Goal: Task Accomplishment & Management: Use online tool/utility

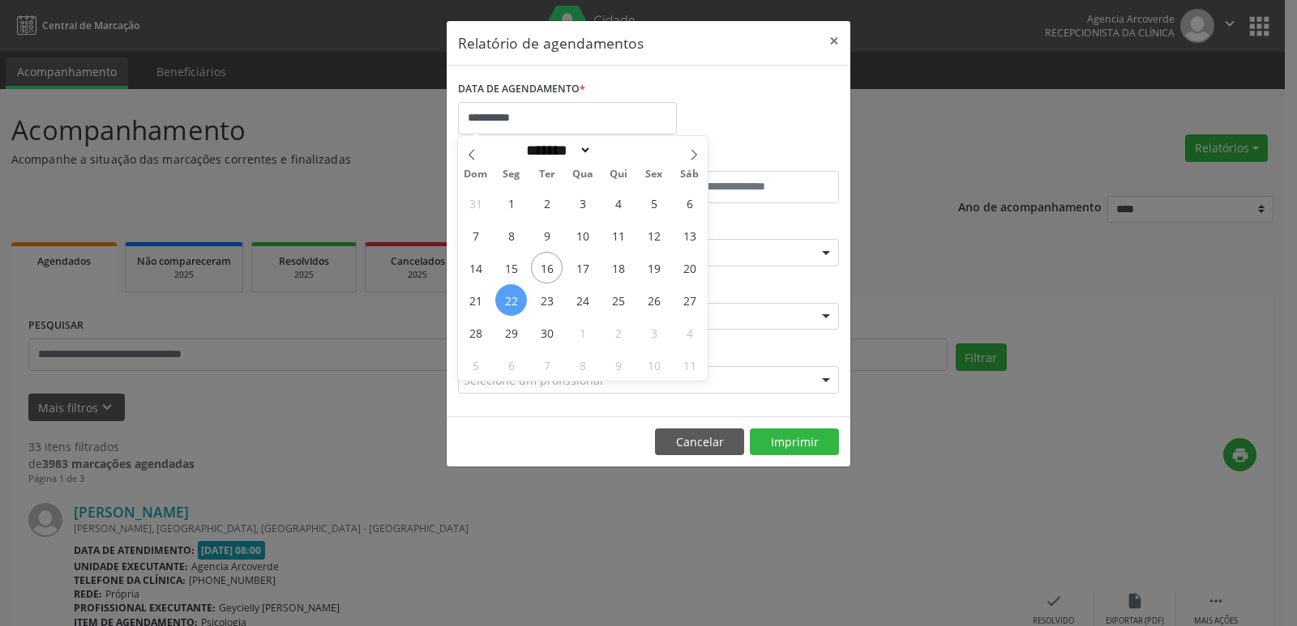
select select "*"
click at [707, 444] on button "Cancelar" at bounding box center [699, 443] width 89 height 28
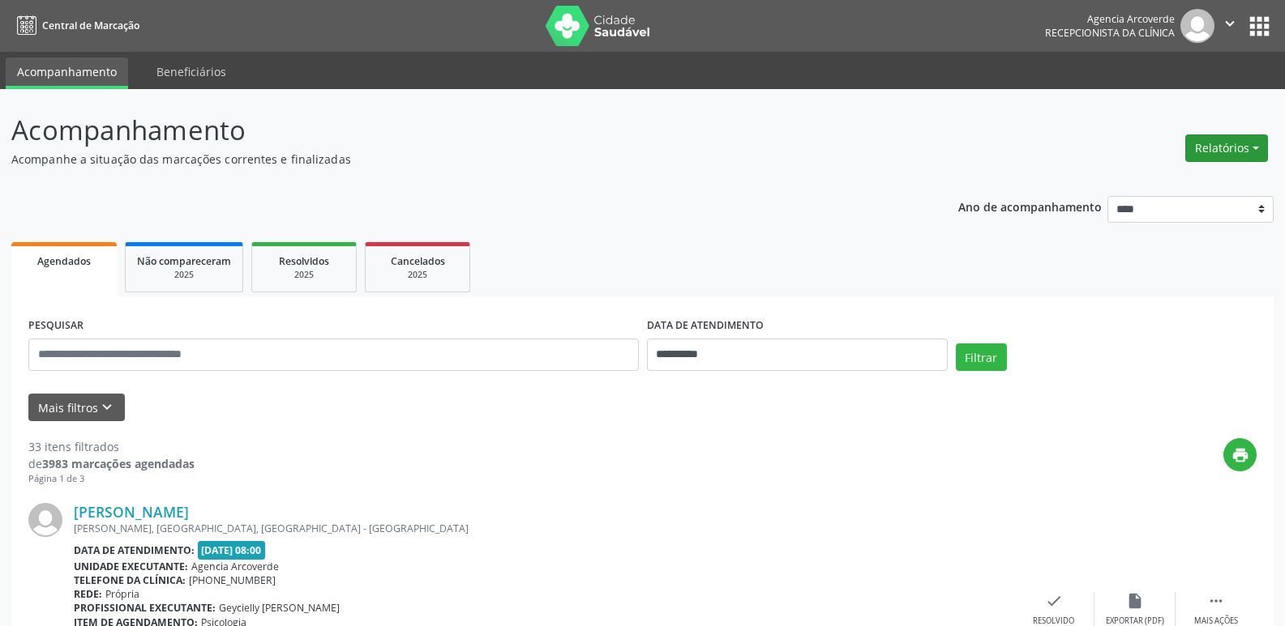
click at [1228, 148] on button "Relatórios" at bounding box center [1226, 149] width 83 height 28
click at [1171, 176] on link "Agendamentos" at bounding box center [1181, 183] width 174 height 23
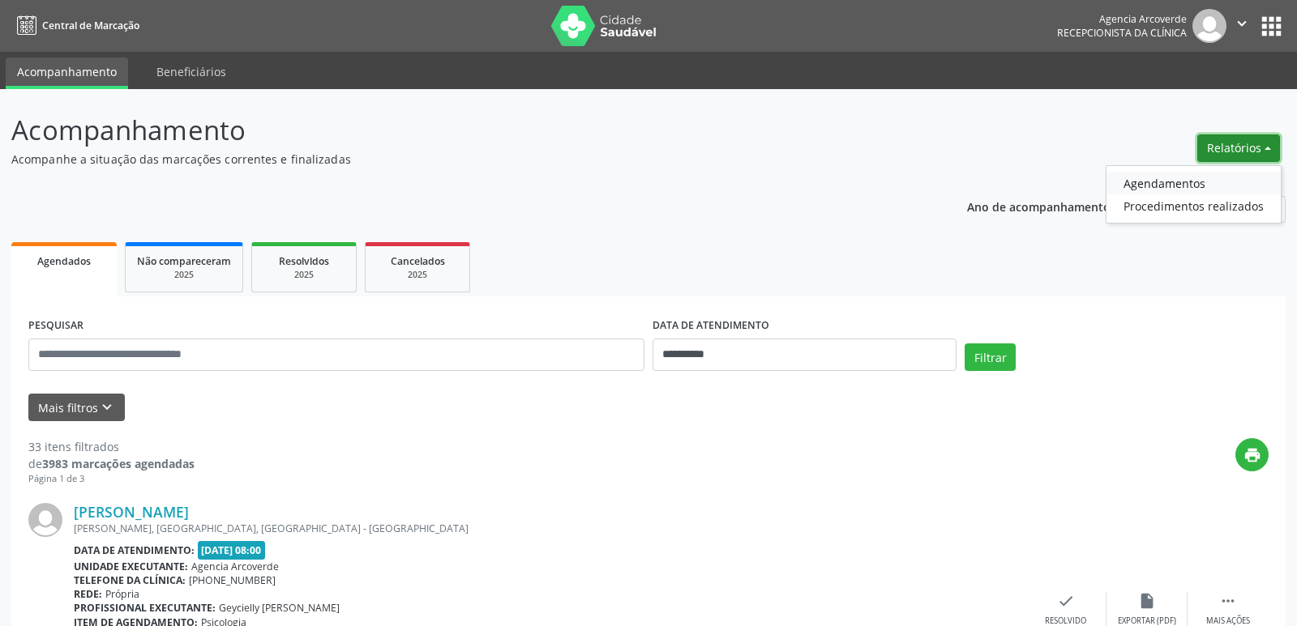
select select "*"
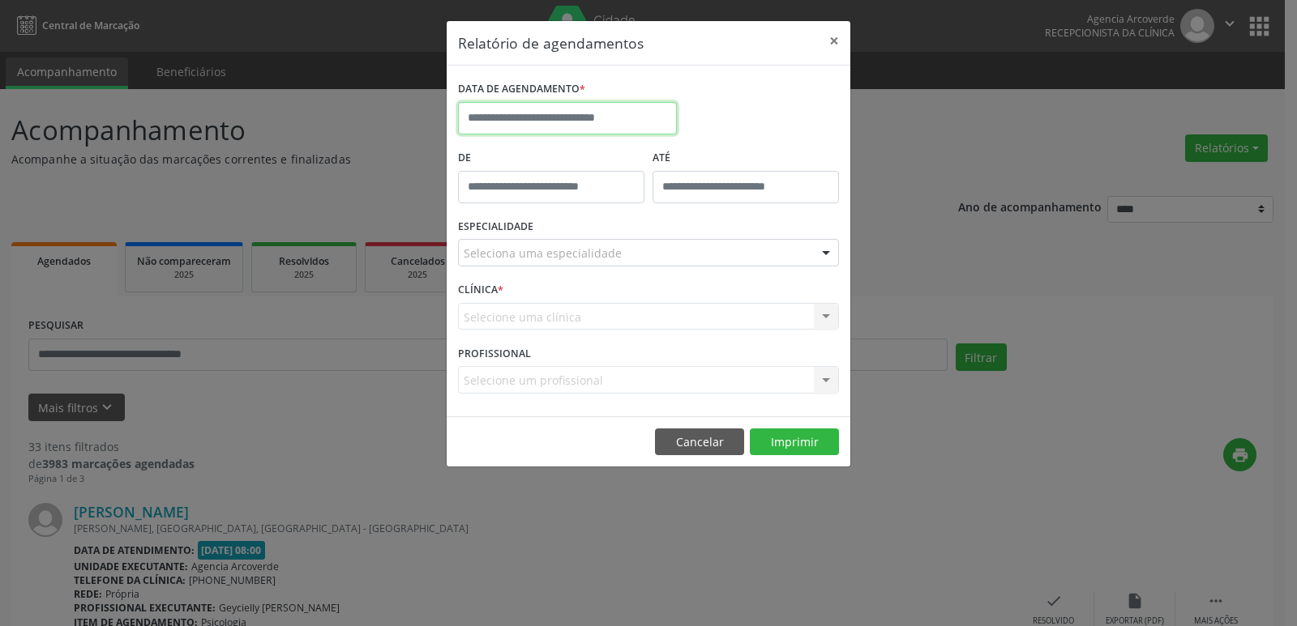
click at [535, 119] on input "text" at bounding box center [567, 118] width 219 height 32
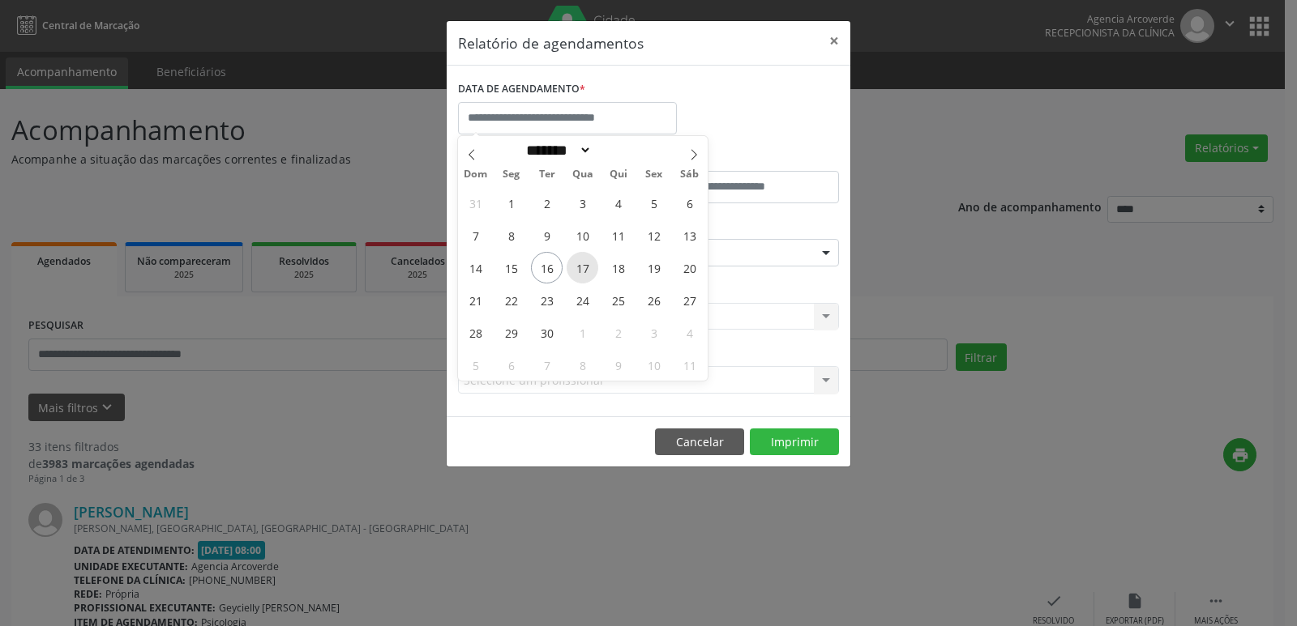
click at [585, 267] on span "17" at bounding box center [582, 268] width 32 height 32
type input "**********"
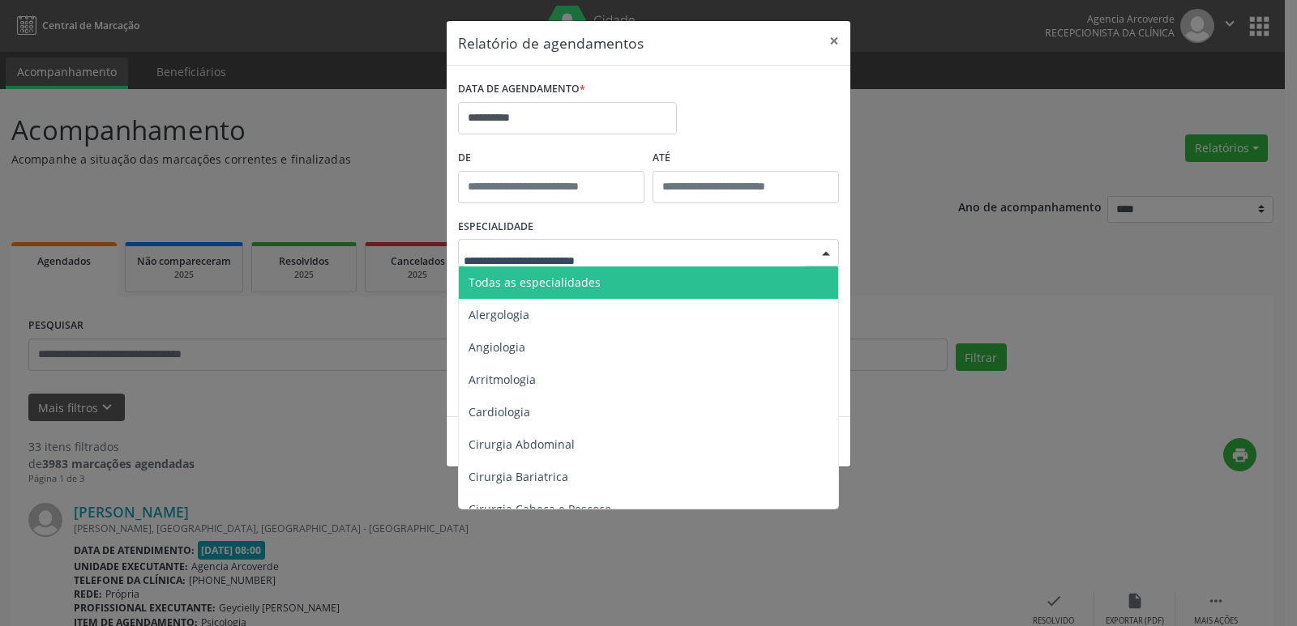
click at [602, 280] on span "Todas as especialidades" at bounding box center [650, 283] width 382 height 32
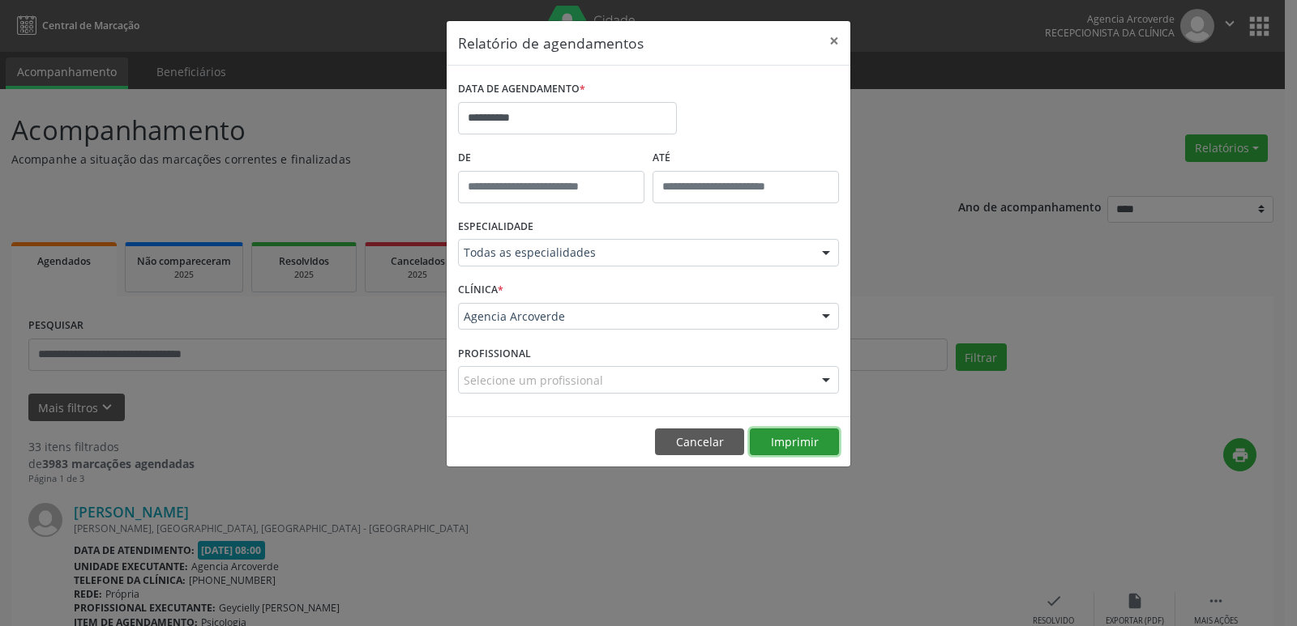
click at [832, 432] on button "Imprimir" at bounding box center [794, 443] width 89 height 28
